Goal: Find specific page/section: Find specific page/section

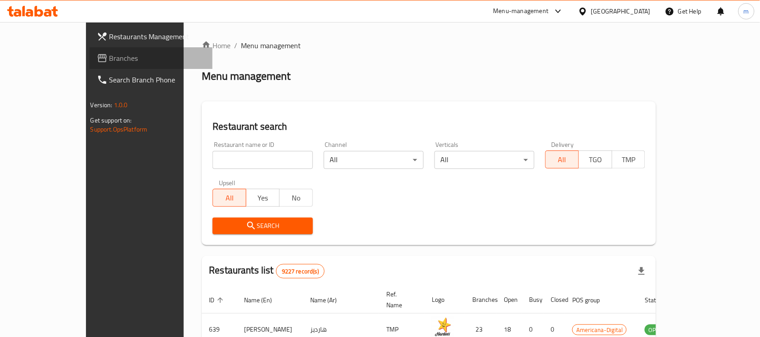
click at [109, 60] on span "Branches" at bounding box center [157, 58] width 96 height 11
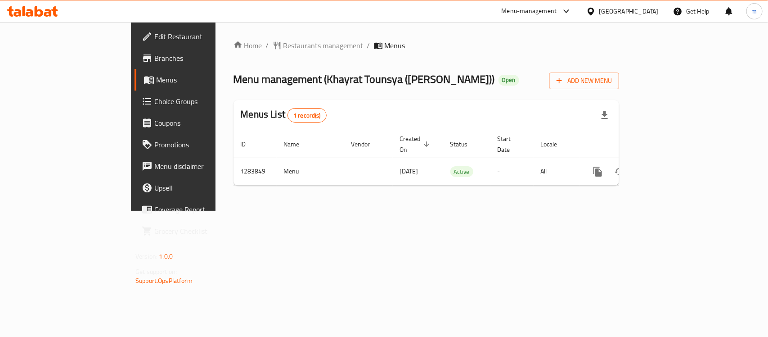
click at [44, 9] on icon at bounding box center [32, 11] width 51 height 11
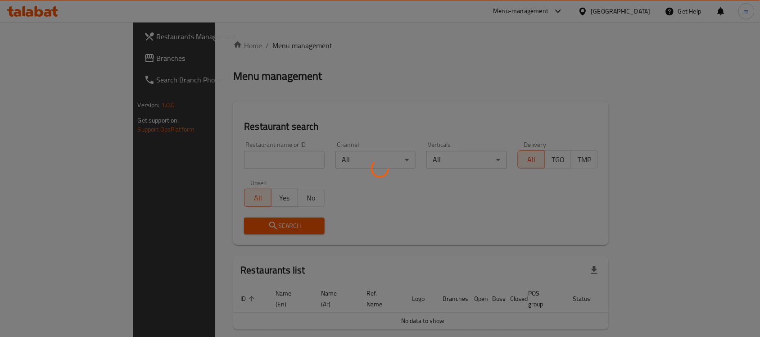
click at [224, 154] on div at bounding box center [380, 168] width 760 height 337
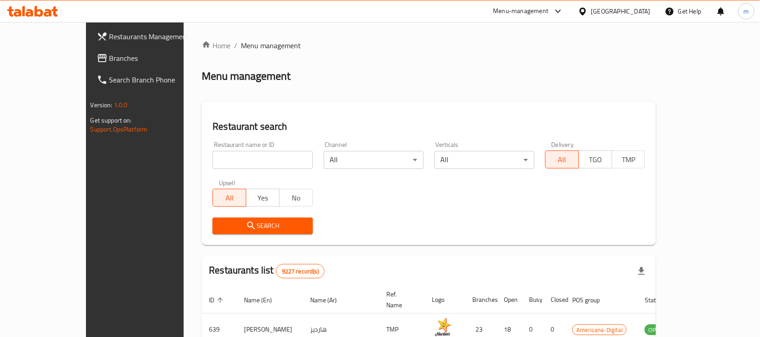
click at [224, 154] on input "search" at bounding box center [262, 160] width 100 height 18
paste input "695253"
type input "695253"
click at [276, 228] on span "Search" at bounding box center [263, 225] width 86 height 11
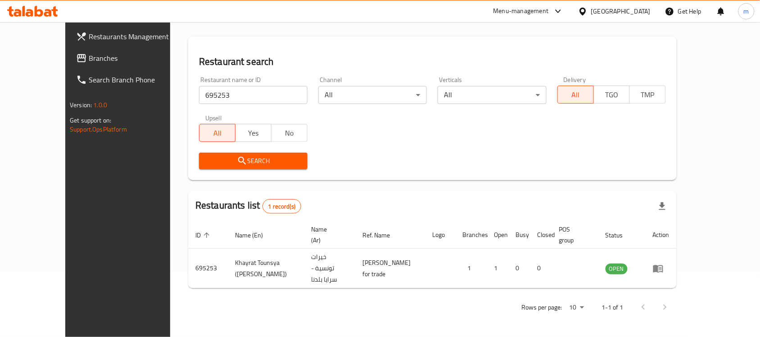
scroll to position [47, 0]
